Goal: Transaction & Acquisition: Purchase product/service

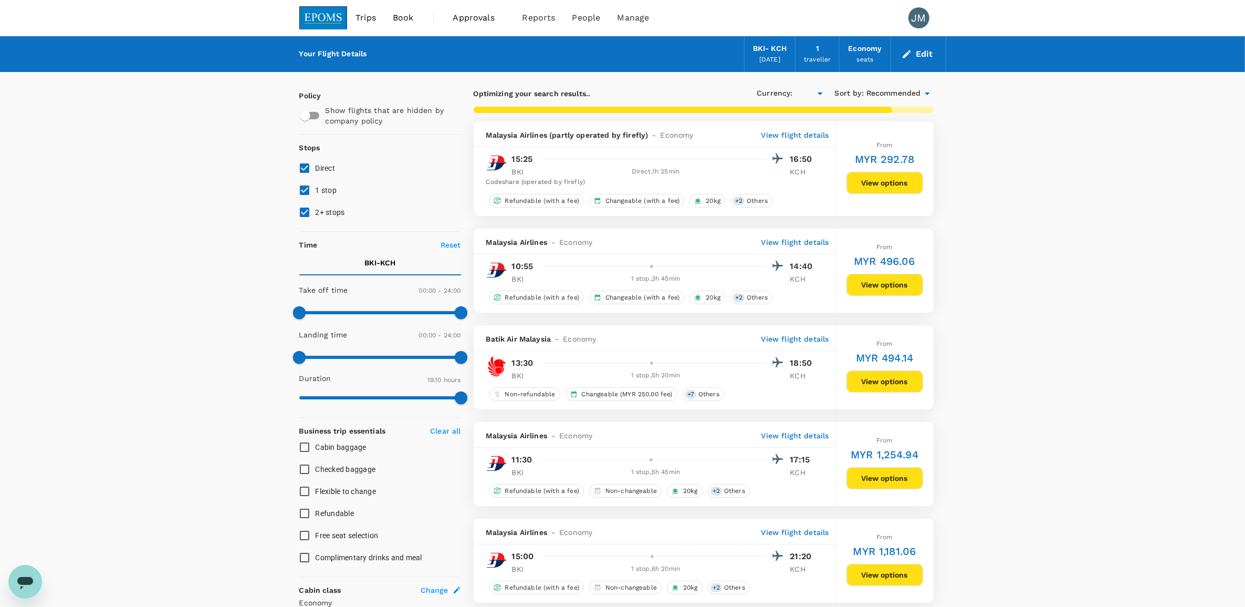
type input "MYR"
click at [308, 187] on input "1 stop" at bounding box center [305, 190] width 22 height 22
checkbox input "false"
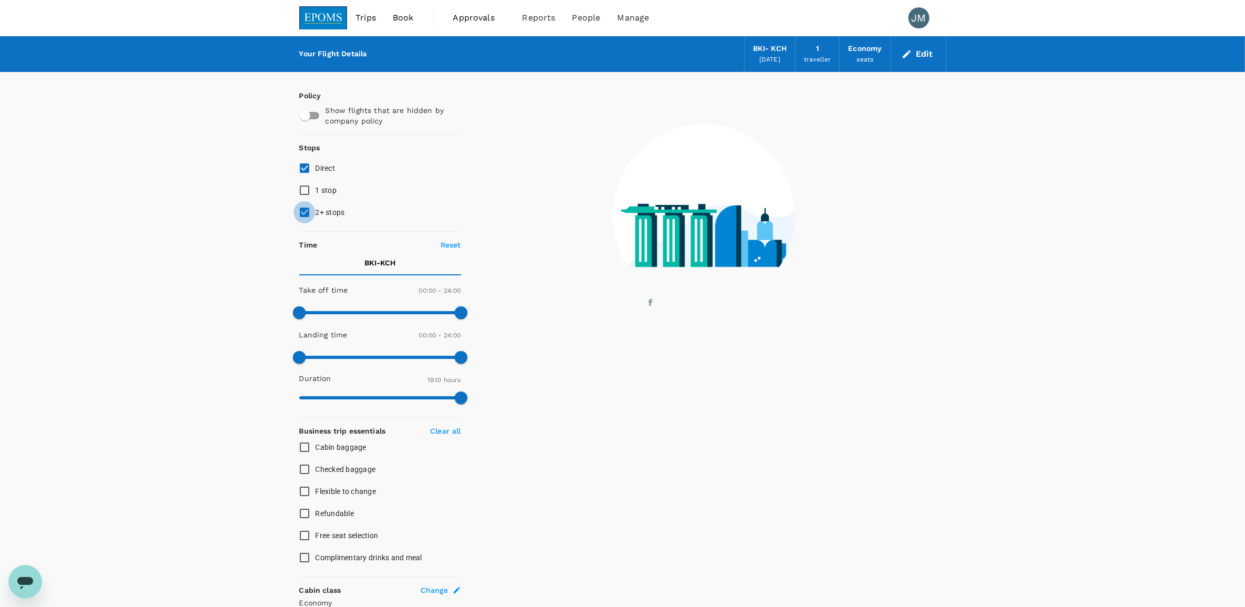
click at [303, 206] on input "2+ stops" at bounding box center [305, 212] width 22 height 22
checkbox input "false"
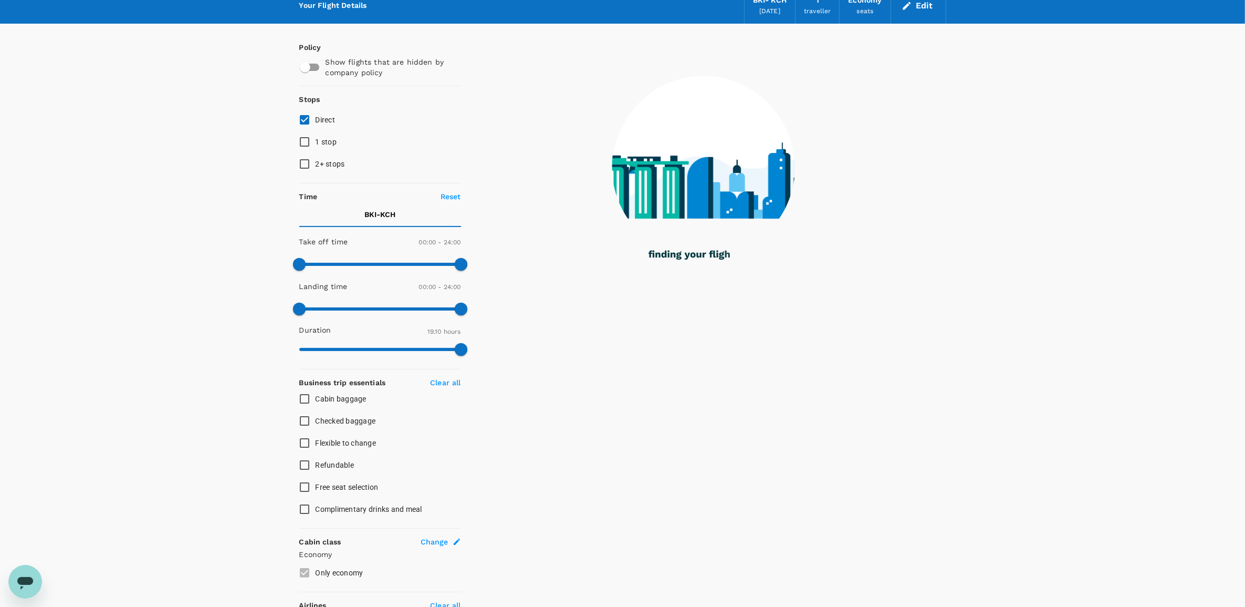
scroll to position [131, 0]
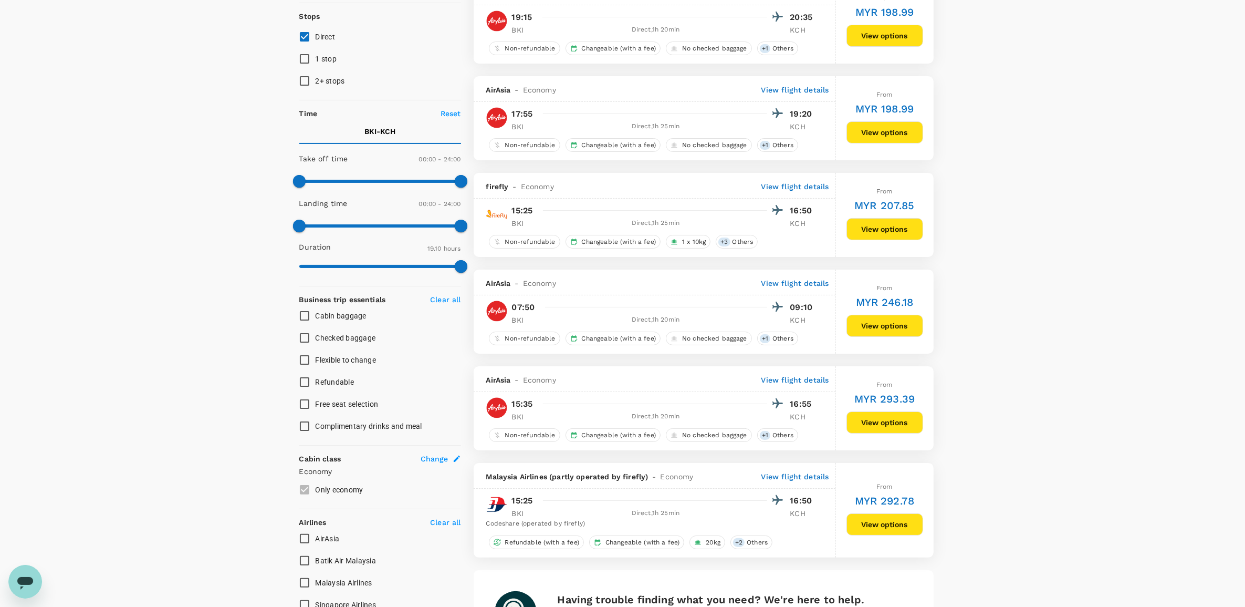
click at [305, 354] on input "Flexible to change" at bounding box center [305, 360] width 22 height 22
checkbox input "true"
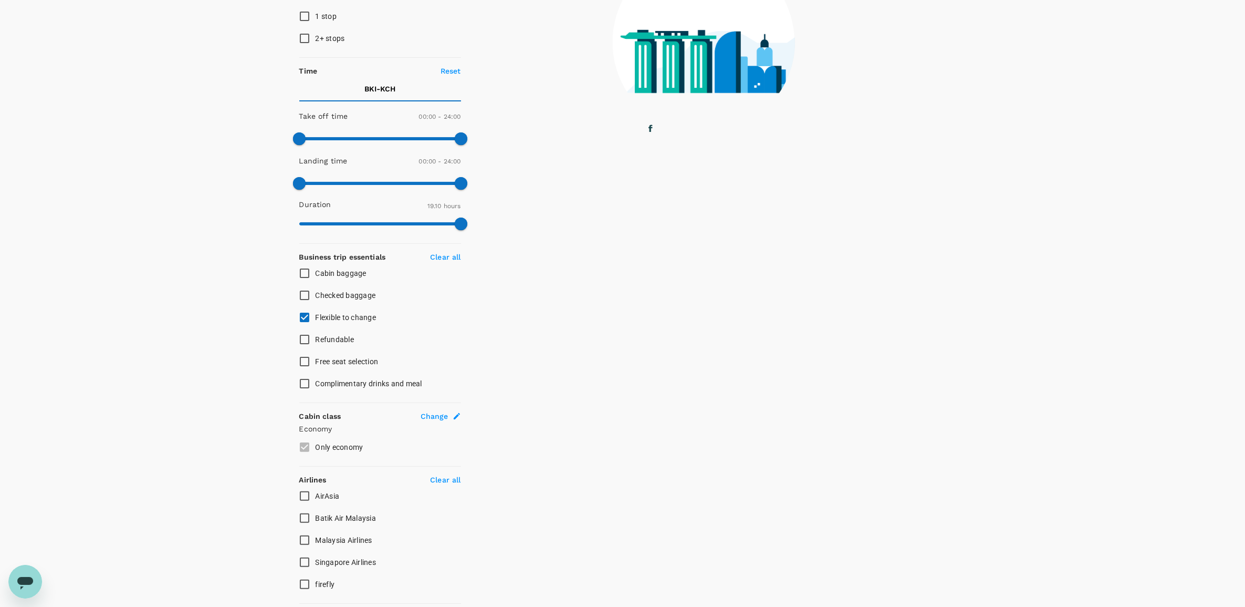
scroll to position [197, 0]
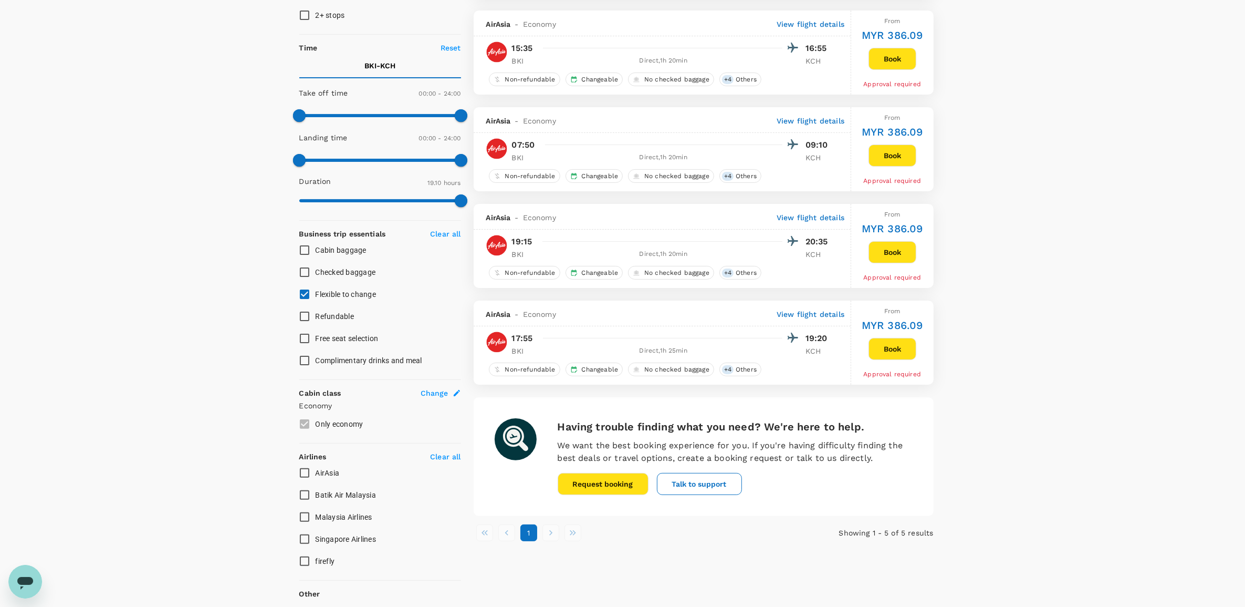
click at [302, 471] on input "AirAsia" at bounding box center [305, 473] width 22 height 22
checkbox input "true"
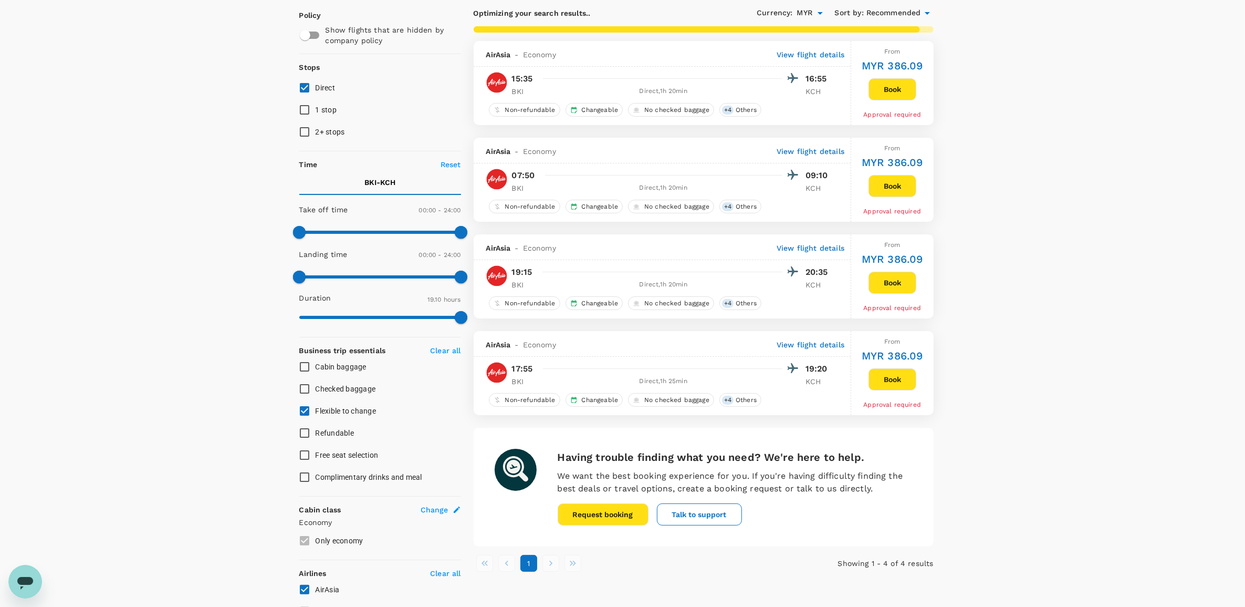
scroll to position [66, 0]
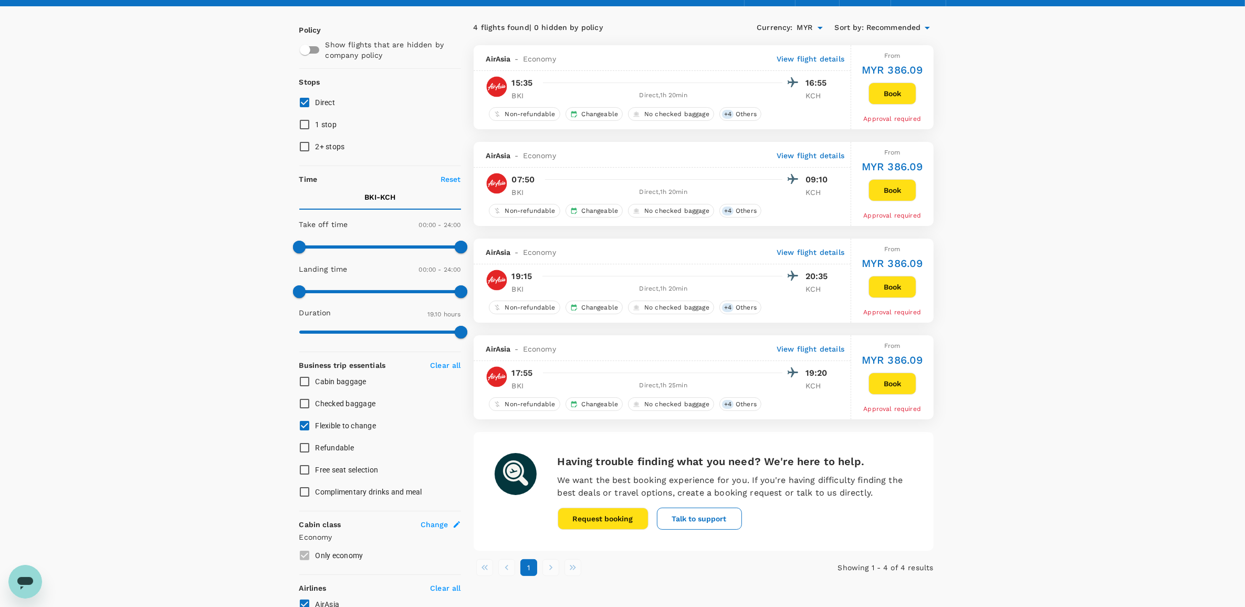
click at [894, 196] on button "Book" at bounding box center [893, 190] width 48 height 22
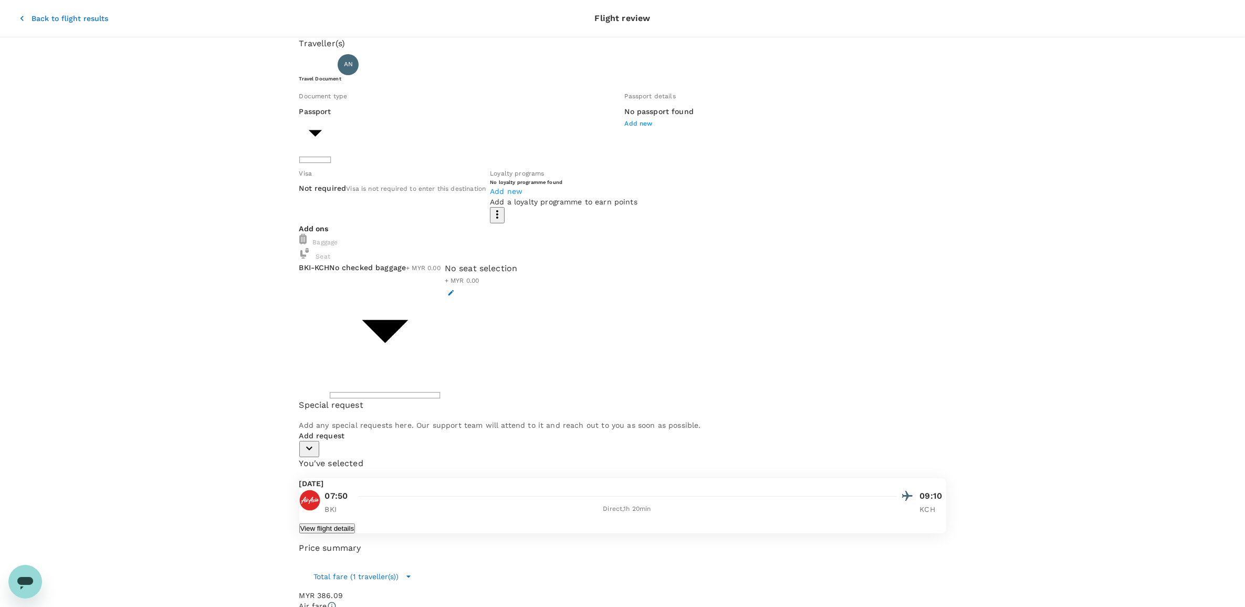
click at [523, 195] on span "Add new" at bounding box center [506, 191] width 33 height 8
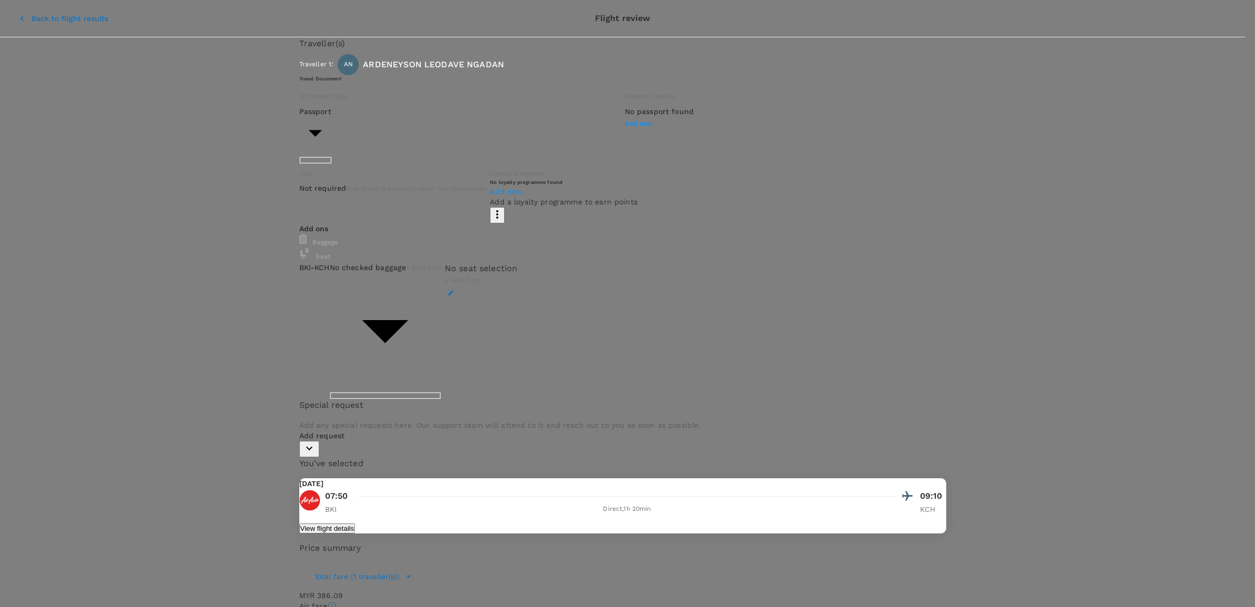
click at [845, 107] on p "AirAsia BIG Rewards" at bounding box center [874, 102] width 74 height 11
type input "AirAsia BIG Rewards"
paste input "5750153580"
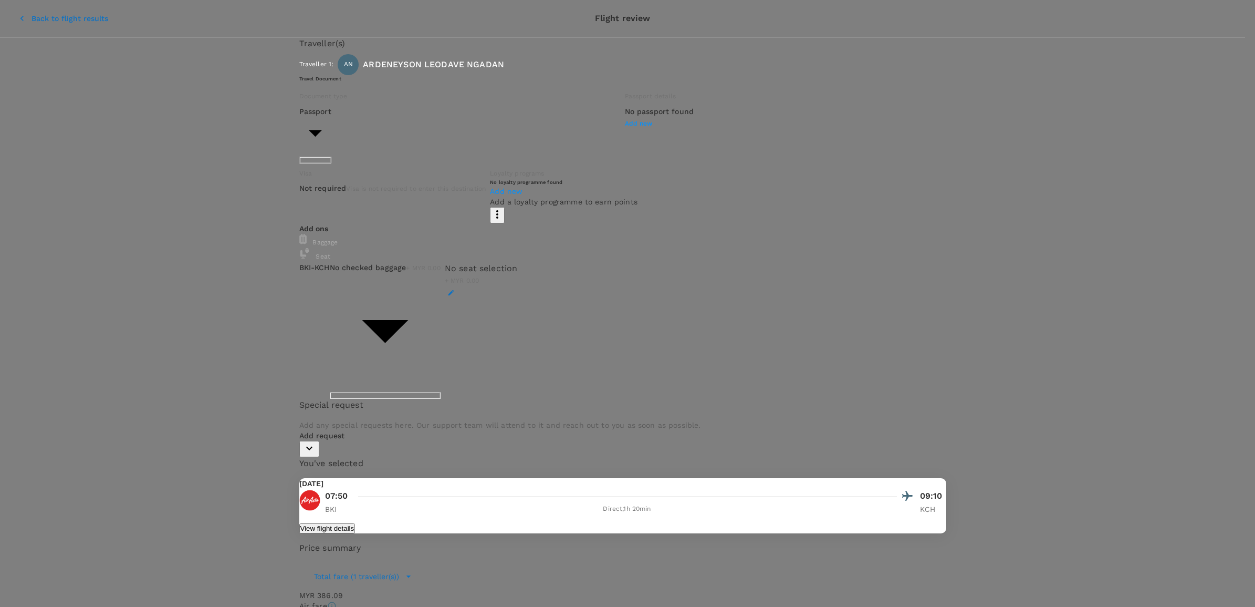
type input "5750153580"
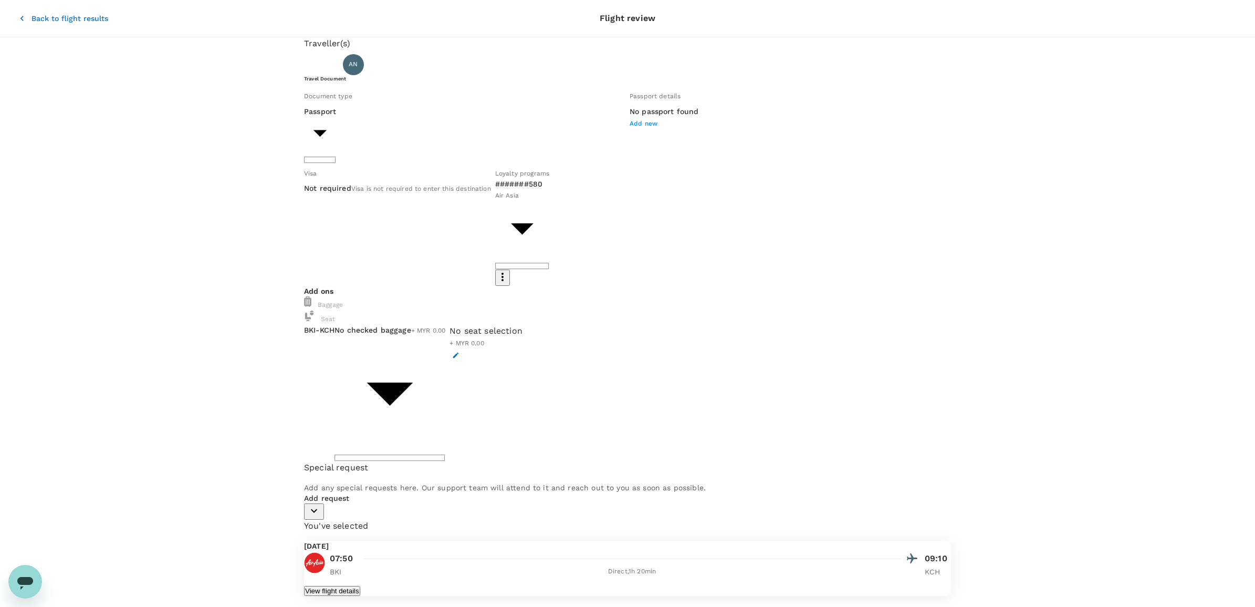
click at [434, 146] on body "Back to flight results Flight review Traveller(s) Traveller 1 : AN ARDENEYSON L…" at bounding box center [627, 420] width 1255 height 841
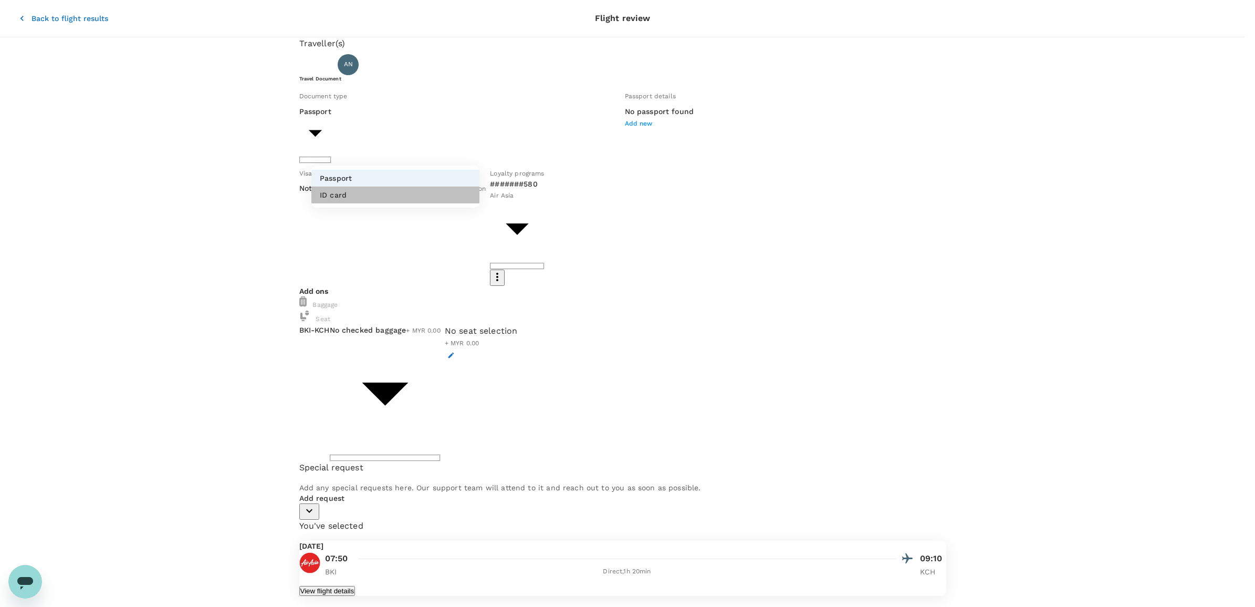
click at [394, 196] on li "ID card" at bounding box center [395, 194] width 168 height 17
type input "Id card"
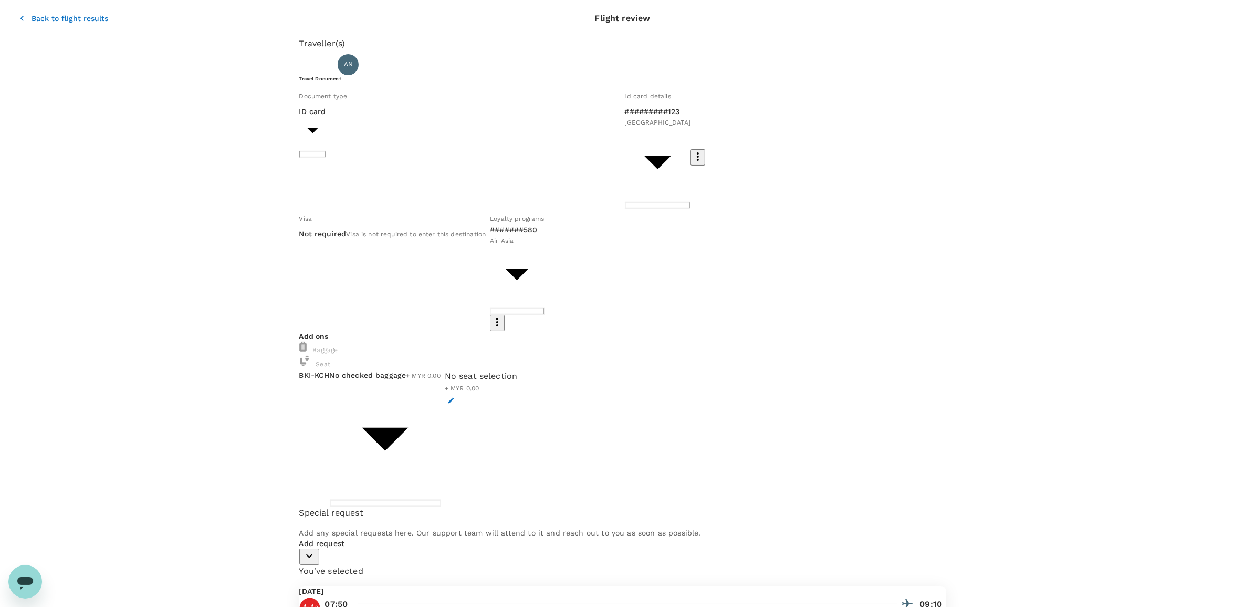
click at [579, 144] on body "Back to flight results Flight review Traveller(s) Traveller 1 : AN ARDENEYSON L…" at bounding box center [622, 438] width 1245 height 876
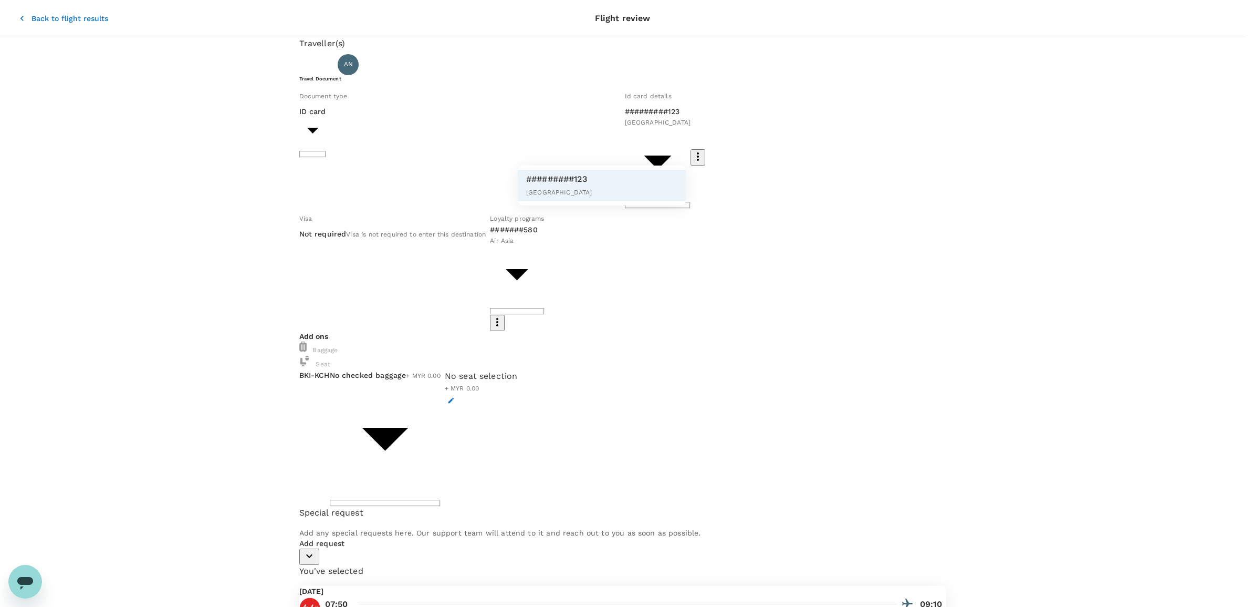
click at [579, 144] on div at bounding box center [627, 303] width 1255 height 607
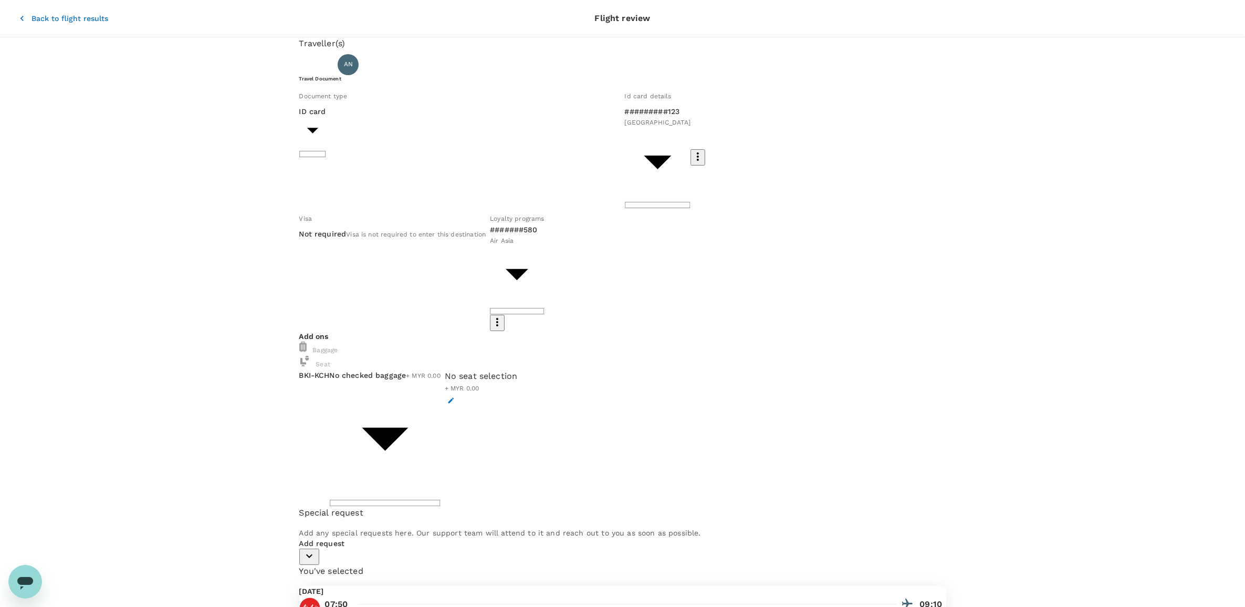
click at [454, 287] on body "Back to flight results Flight review Traveller(s) Traveller 1 : AN ARDENEYSON L…" at bounding box center [622, 438] width 1245 height 876
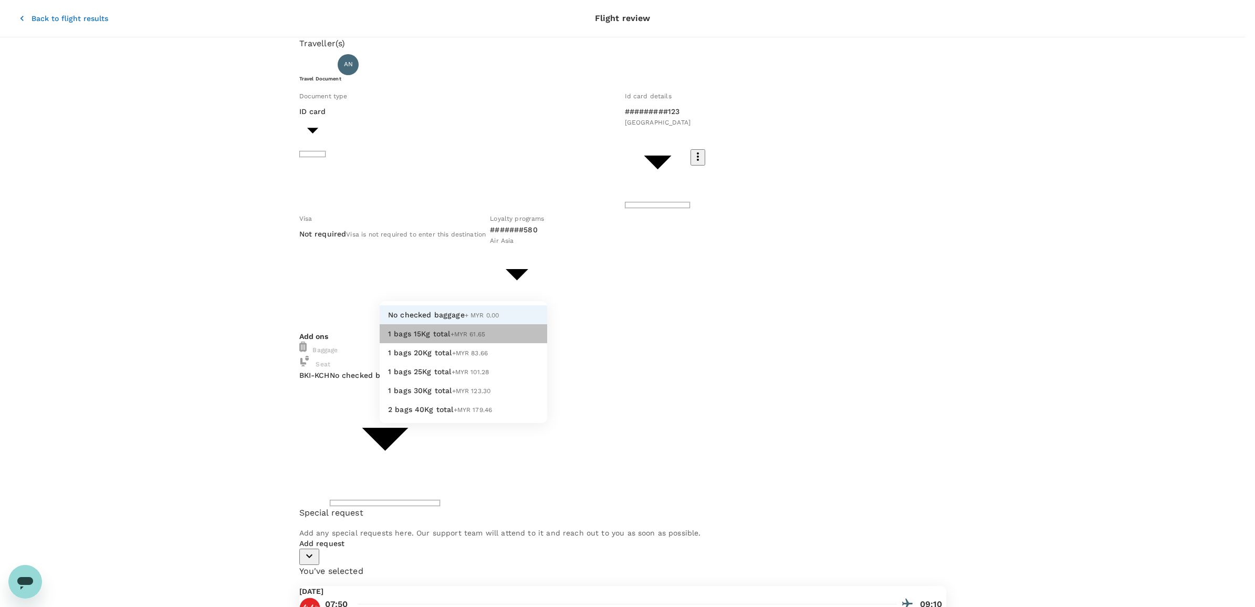
click at [437, 338] on span "1 bags 15Kg total" at bounding box center [419, 333] width 62 height 8
type input "1 - 61.65"
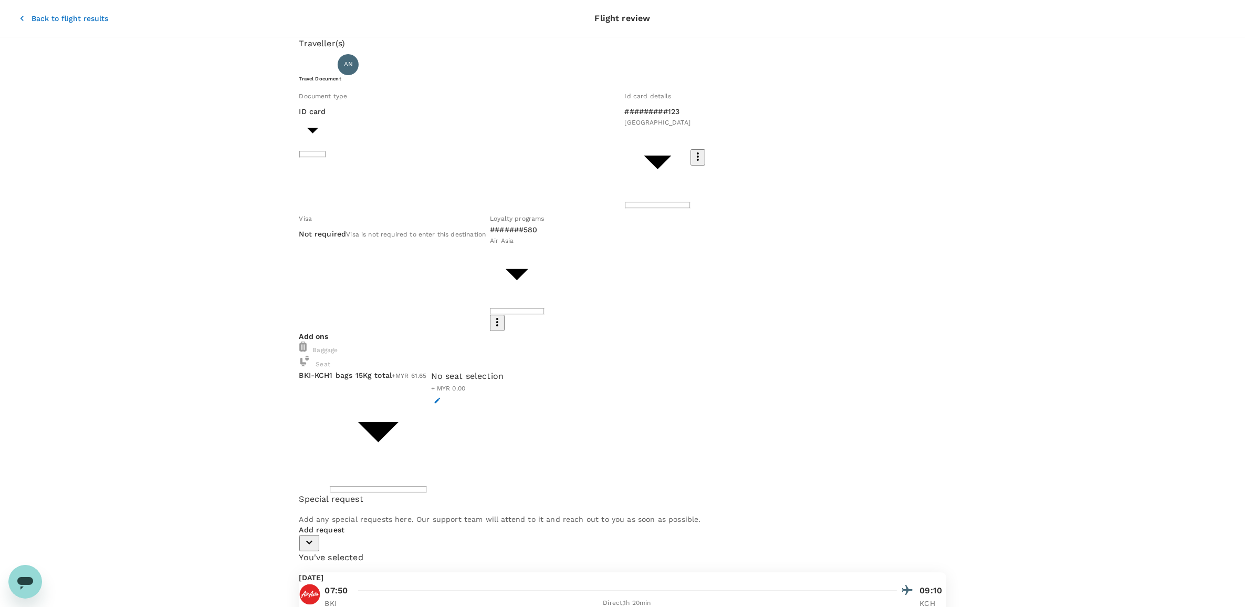
click at [504, 370] on div "No seat selection + MYR 0.00" at bounding box center [467, 388] width 73 height 37
click at [441, 396] on icon "button" at bounding box center [437, 399] width 7 height 7
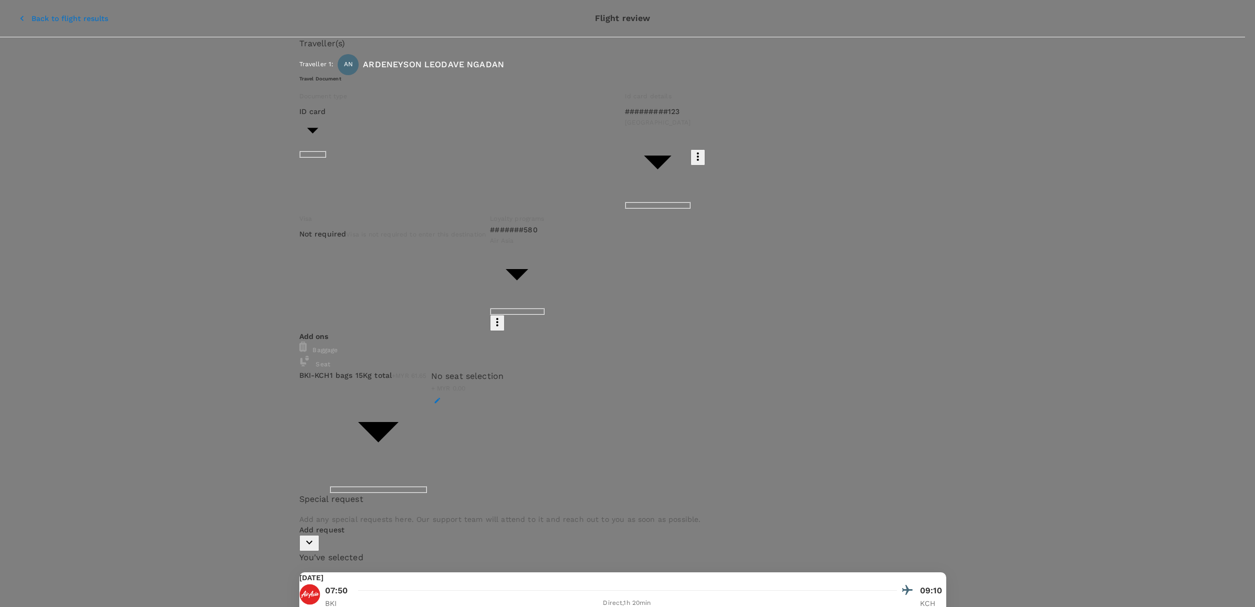
click at [252, 177] on p "Select" at bounding box center [192, 181] width 120 height 11
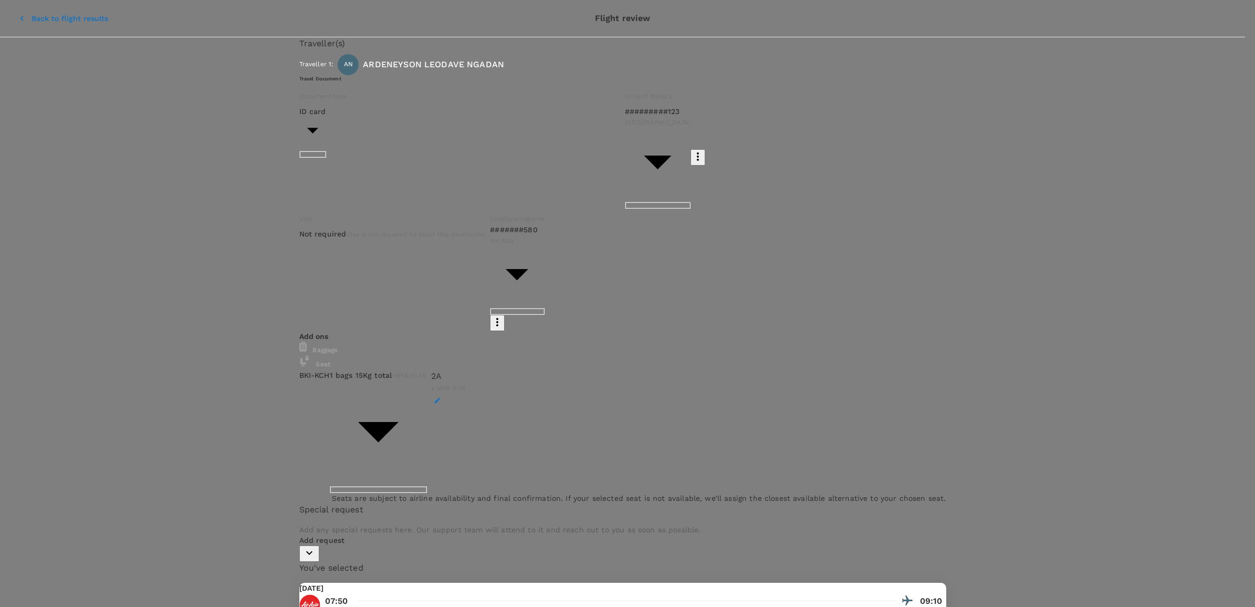
click at [344, 295] on div at bounding box center [627, 303] width 1255 height 607
